Goal: Transaction & Acquisition: Purchase product/service

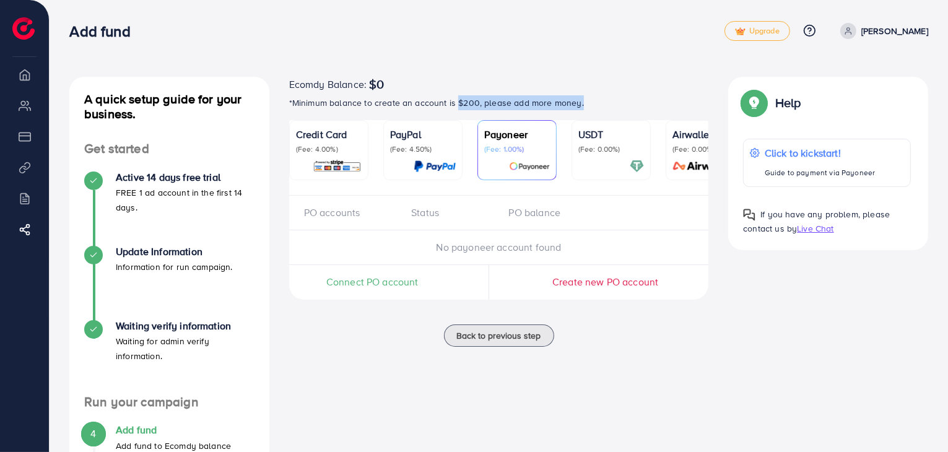
drag, startPoint x: 458, startPoint y: 103, endPoint x: 584, endPoint y: 103, distance: 126.9
click at [584, 103] on p "*Minimum balance to create an account is $200, please add more money." at bounding box center [499, 102] width 420 height 15
click at [610, 167] on div at bounding box center [611, 166] width 66 height 14
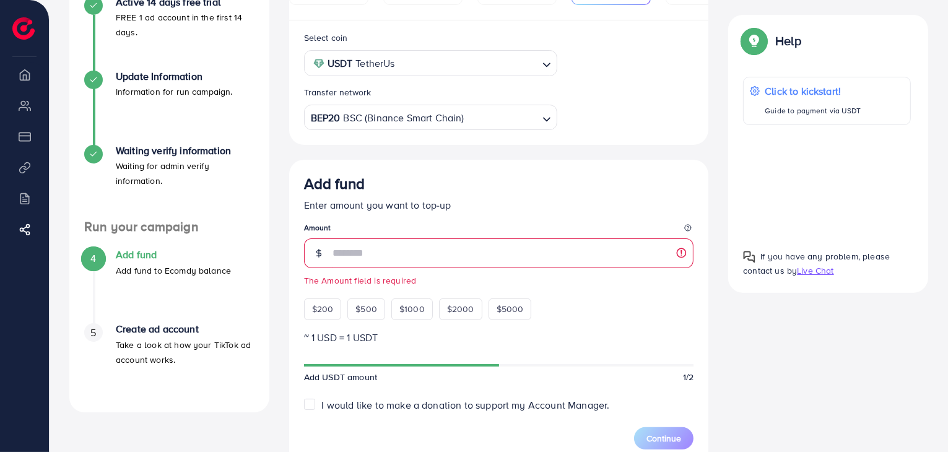
scroll to position [248, 0]
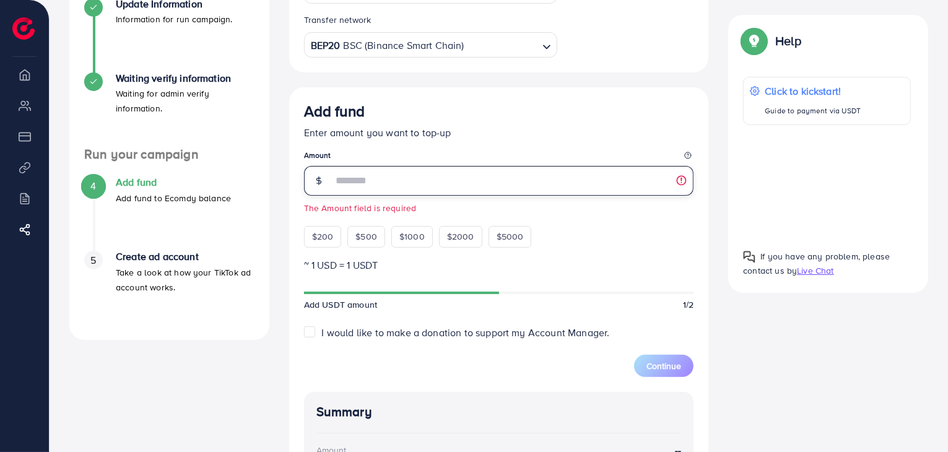
click at [468, 185] on input "number" at bounding box center [513, 181] width 362 height 30
type input "***"
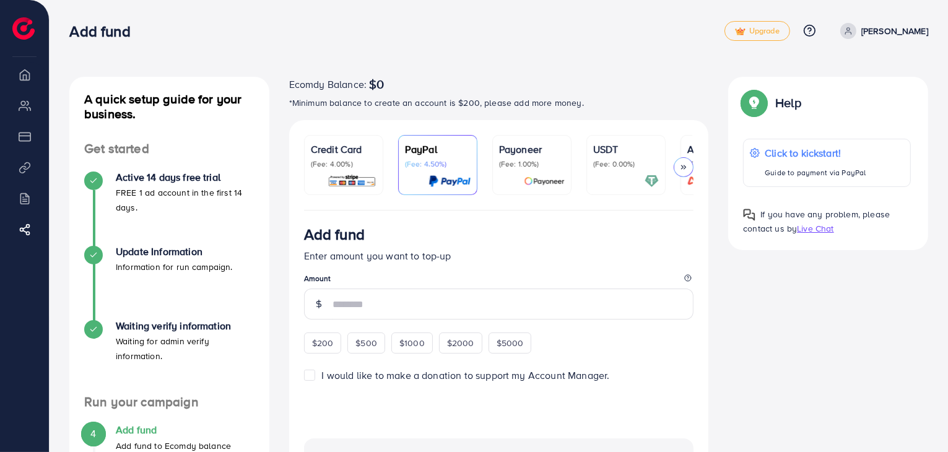
click at [601, 169] on div "USDT (Fee: 0.00%)" at bounding box center [626, 165] width 66 height 46
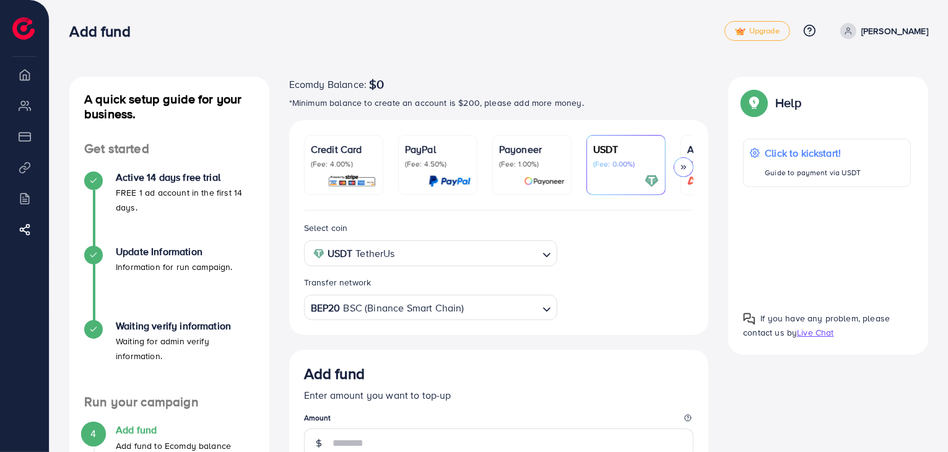
click at [531, 307] on input "Search for option" at bounding box center [502, 307] width 72 height 19
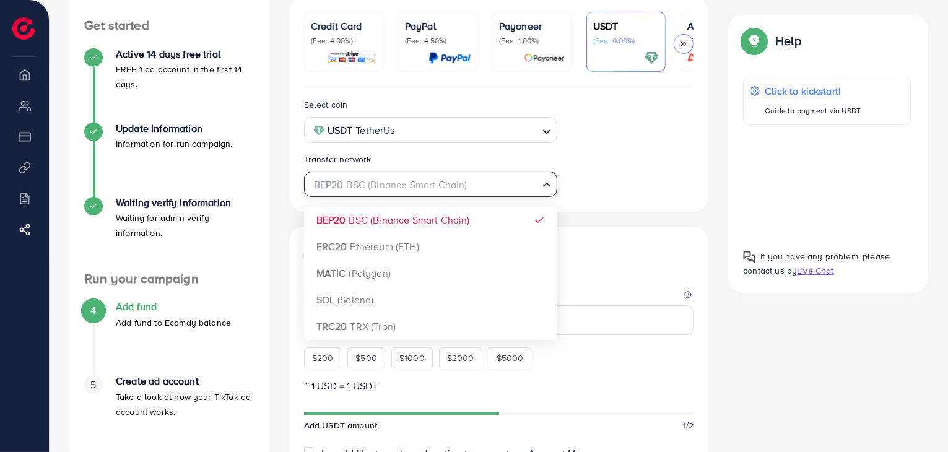
scroll to position [124, 0]
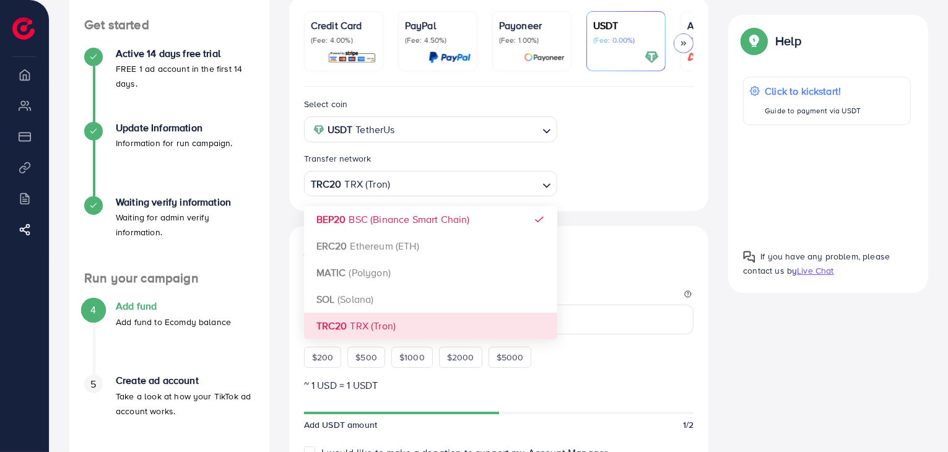
click at [534, 315] on div "Select coin USDT TetherUs Loading... Transfer network TRC20 TRX (Tron) Loading.…" at bounding box center [499, 442] width 420 height 711
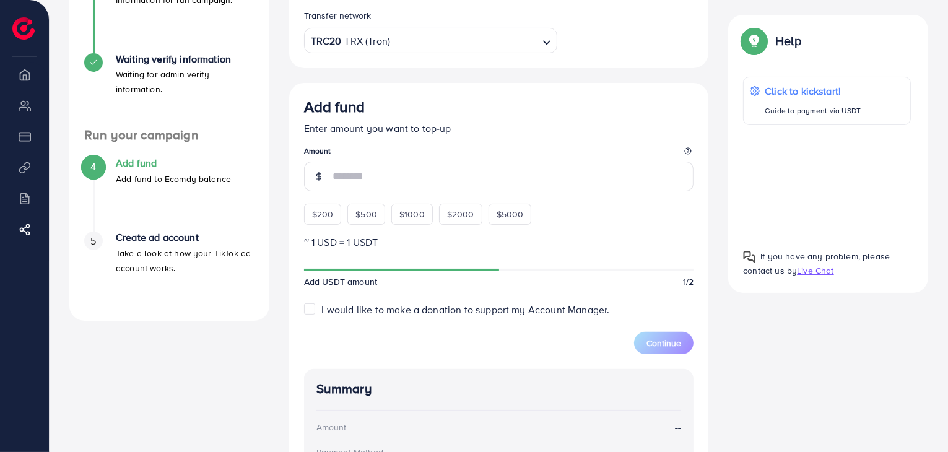
scroll to position [310, 0]
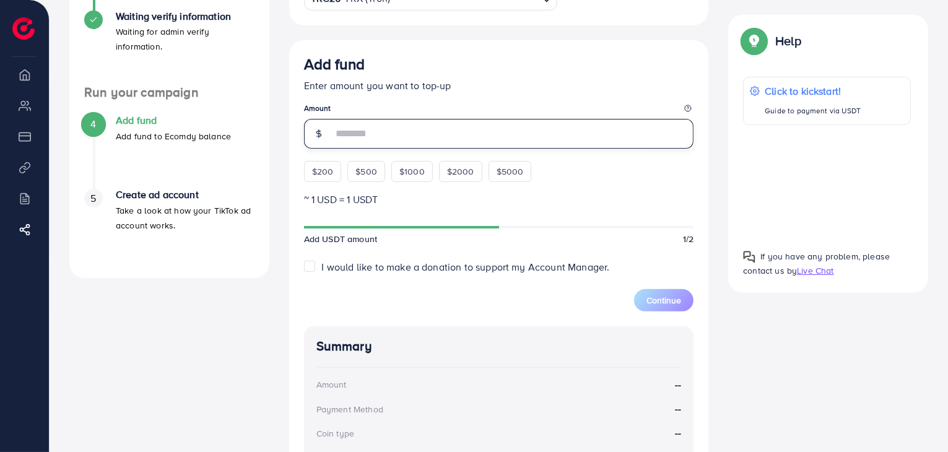
click at [575, 142] on input "number" at bounding box center [513, 134] width 362 height 30
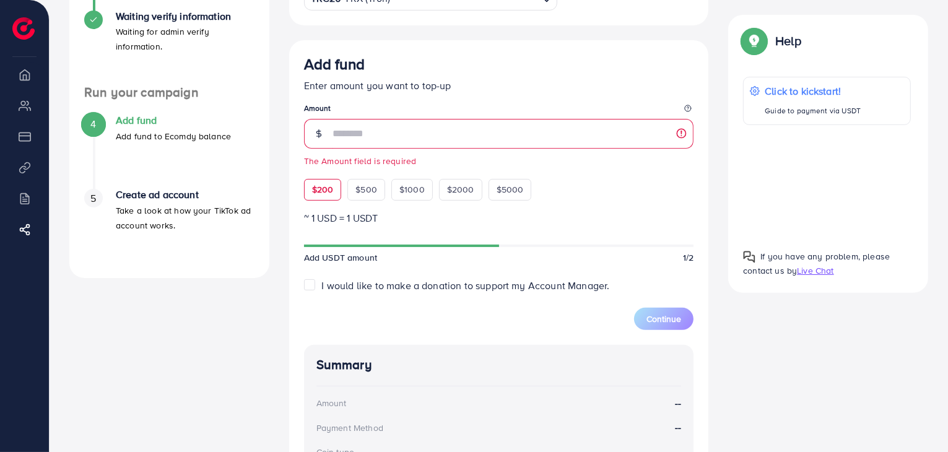
click at [324, 172] on div "Add fund Enter amount you want to top-up Amount The Amount field is required $2…" at bounding box center [499, 127] width 390 height 145
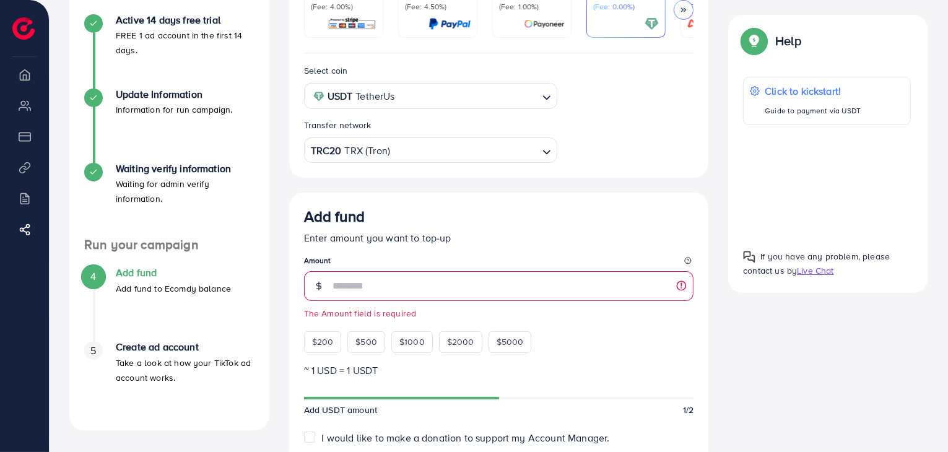
scroll to position [138, 0]
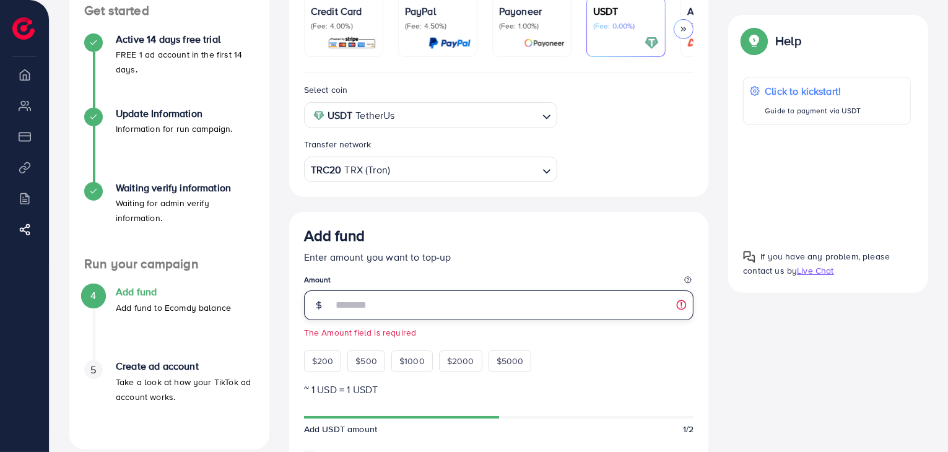
click at [573, 303] on input "number" at bounding box center [513, 305] width 362 height 30
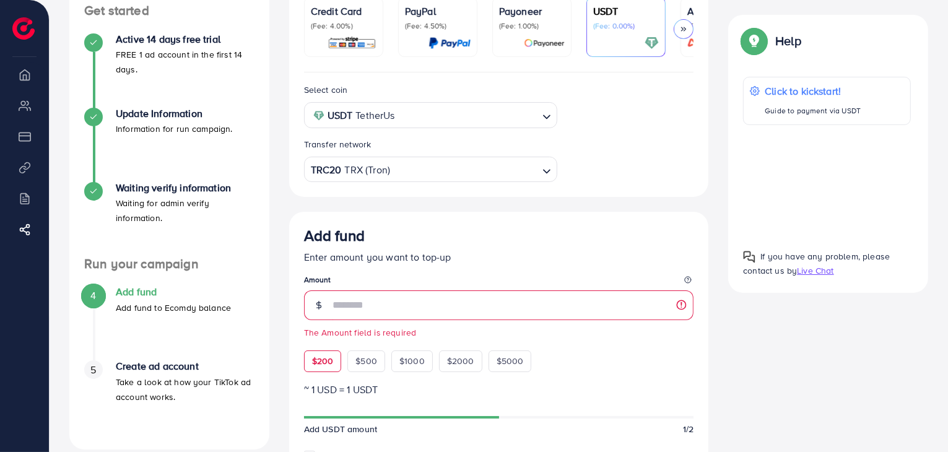
click at [339, 357] on div "$200" at bounding box center [323, 360] width 38 height 21
type input "***"
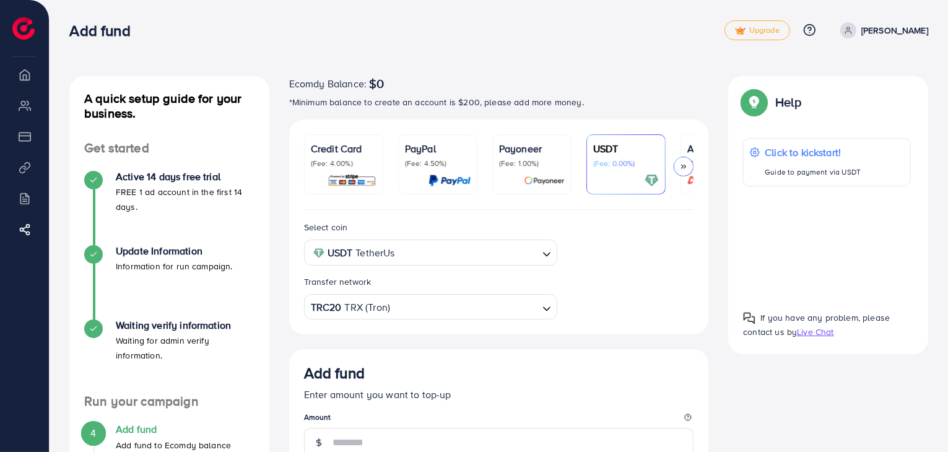
scroll to position [0, 0]
